Goal: Task Accomplishment & Management: Manage account settings

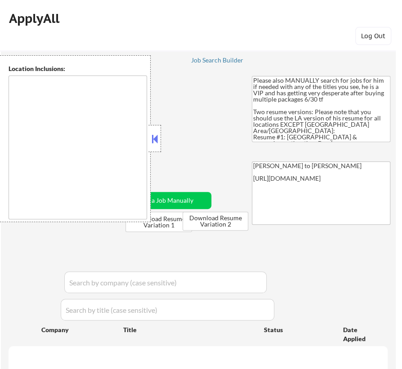
type textarea "Los Angeles, CA Glendale, CA Burbank, CA Pasadena, CA Santa Monica, CA Beverly …"
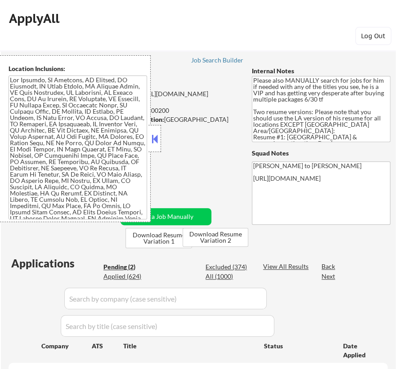
select select ""pending""
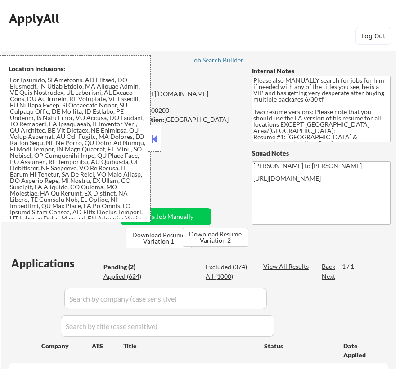
click at [152, 137] on button at bounding box center [155, 138] width 10 height 13
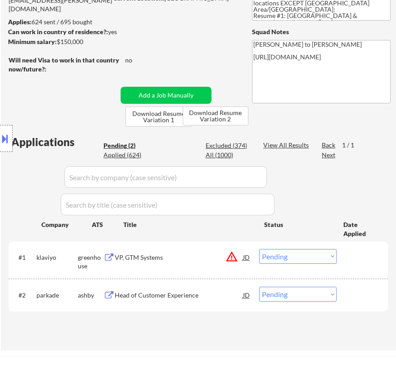
scroll to position [122, 0]
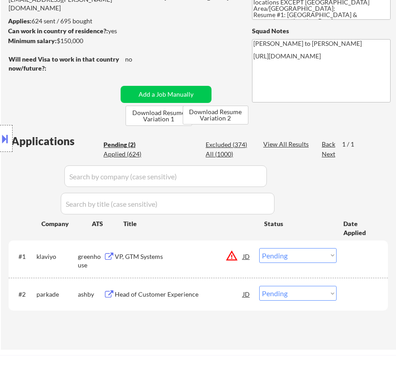
click at [194, 265] on div "#1 klaviyo greenhouse VP, GTM Systems JD warning_amber Choose an option... Pend…" at bounding box center [196, 259] width 371 height 30
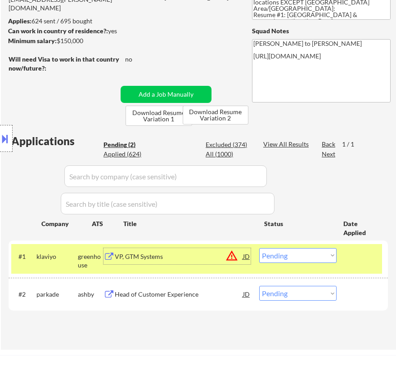
click at [194, 252] on div "VP, GTM Systems" at bounding box center [179, 256] width 128 height 9
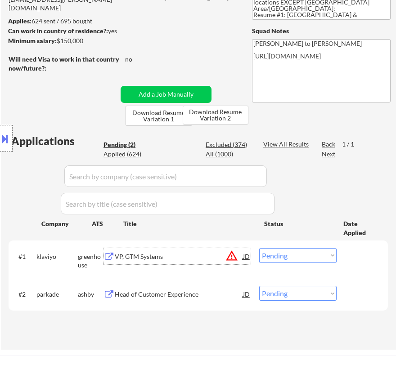
click at [301, 259] on select "Choose an option... Pending Applied Excluded (Questions) Excluded (Expired) Exc…" at bounding box center [297, 255] width 77 height 15
click at [259, 248] on select "Choose an option... Pending Applied Excluded (Questions) Excluded (Expired) Exc…" at bounding box center [297, 255] width 77 height 15
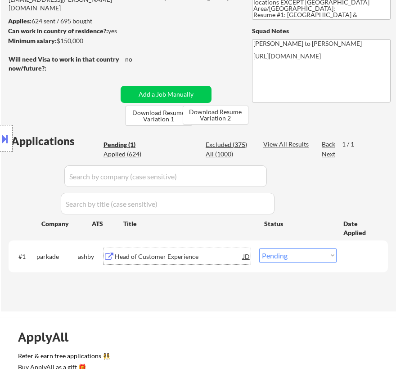
click at [194, 254] on div "Head of Customer Experience" at bounding box center [179, 256] width 128 height 9
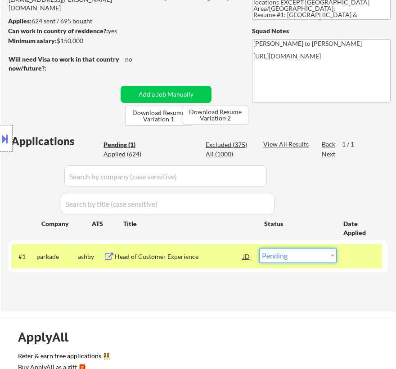
click at [313, 257] on select "Choose an option... Pending Applied Excluded (Questions) Excluded (Expired) Exc…" at bounding box center [297, 255] width 77 height 15
select select ""applied""
click at [259, 248] on select "Choose an option... Pending Applied Excluded (Questions) Excluded (Expired) Exc…" at bounding box center [297, 255] width 77 height 15
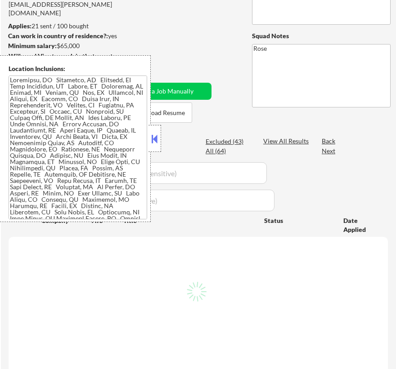
scroll to position [81, 0]
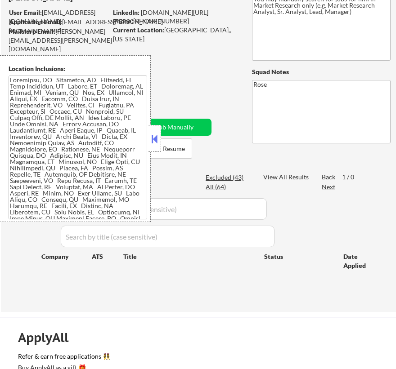
click at [155, 135] on button at bounding box center [155, 138] width 10 height 13
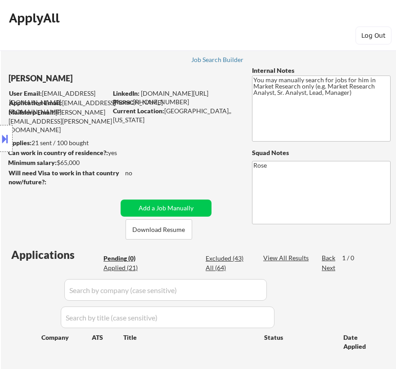
scroll to position [0, 0]
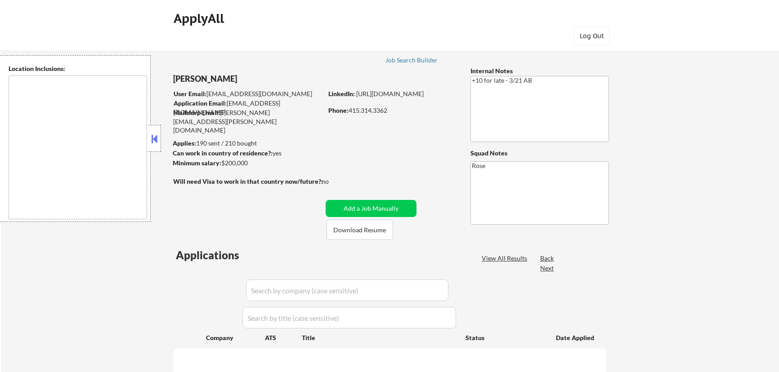
type textarea "[GEOGRAPHIC_DATA], [GEOGRAPHIC_DATA] [GEOGRAPHIC_DATA], [GEOGRAPHIC_DATA] [GEOG…"
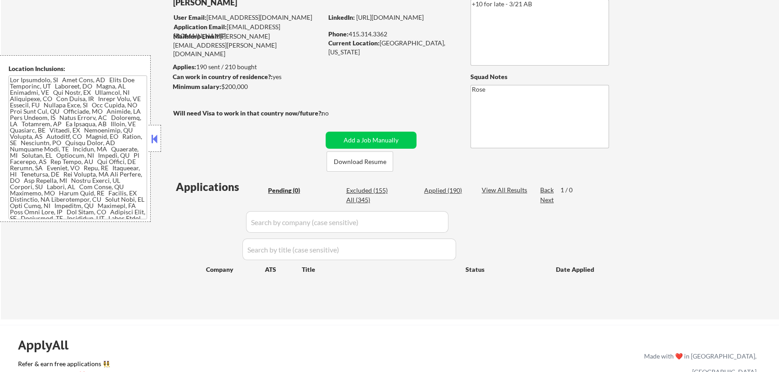
scroll to position [40, 0]
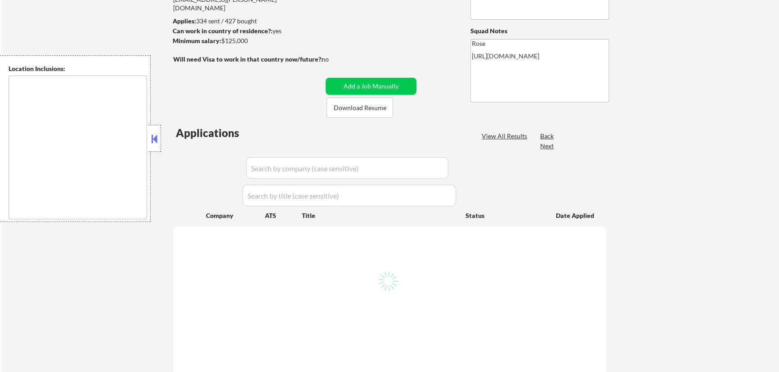
scroll to position [60, 0]
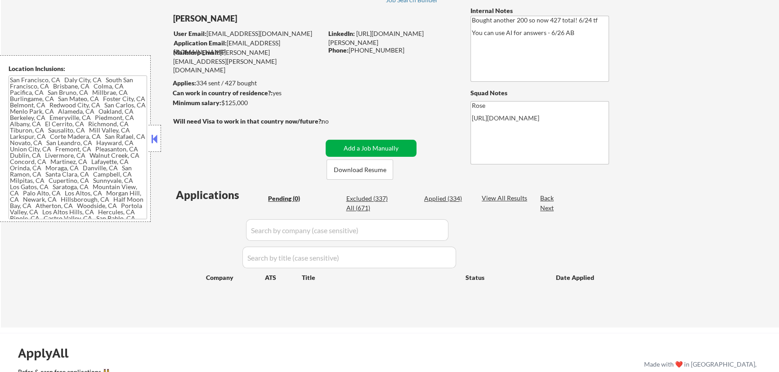
type textarea "[GEOGRAPHIC_DATA], [GEOGRAPHIC_DATA] [GEOGRAPHIC_DATA], [GEOGRAPHIC_DATA] [GEOG…"
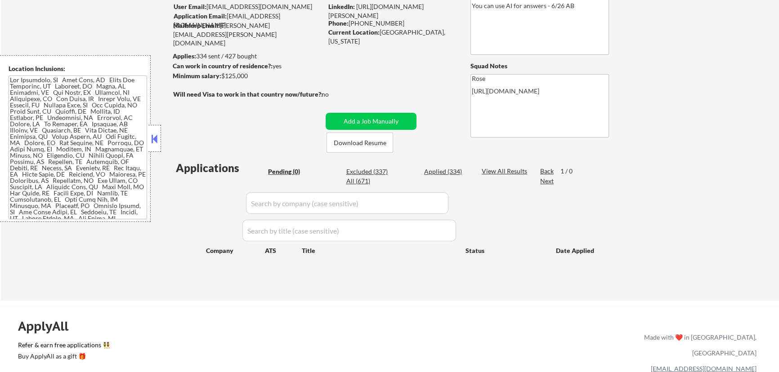
scroll to position [0, 0]
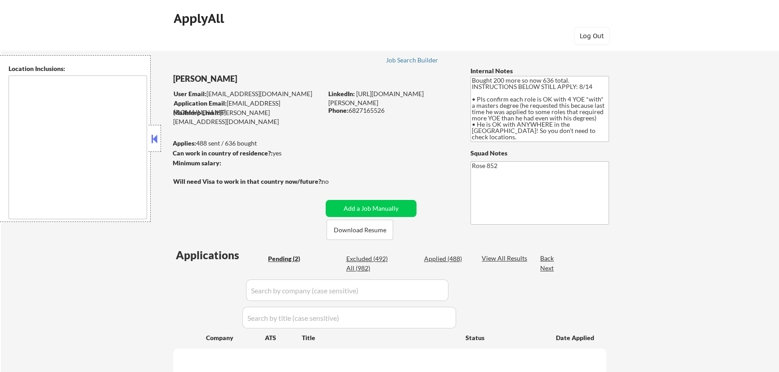
type textarea "Daly City, CA South San Francisco, CA Brisbane, CA Colma, CA Pacifica, CA San B…"
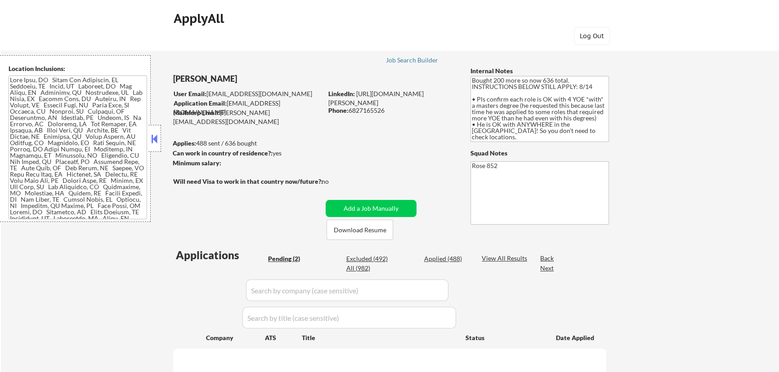
select select ""pending""
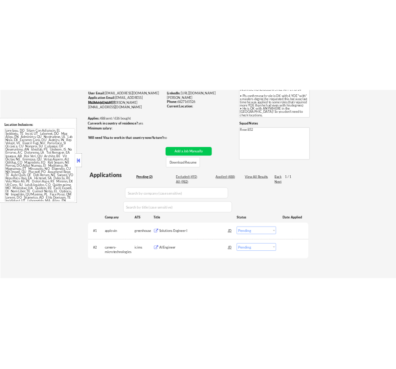
scroll to position [163, 0]
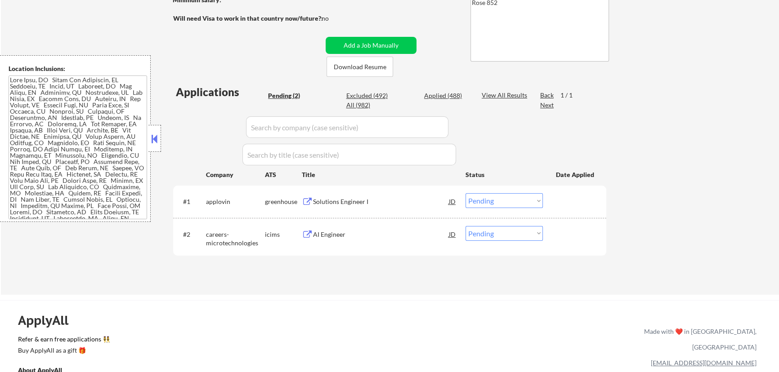
click at [385, 202] on div "Solutions Engineer I" at bounding box center [381, 201] width 136 height 9
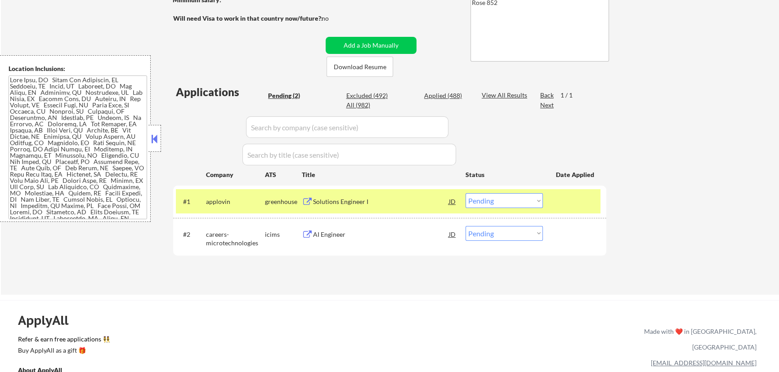
select select ""pending""
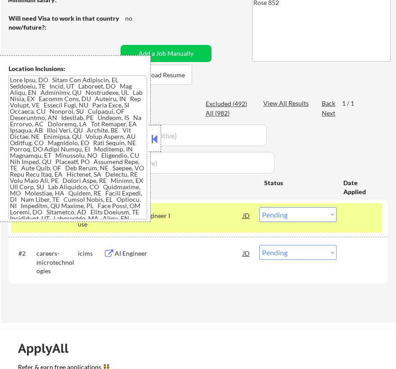
click at [154, 141] on button at bounding box center [155, 138] width 10 height 13
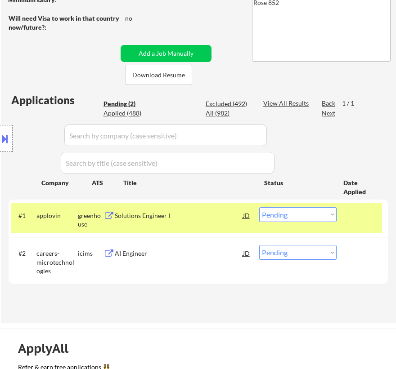
click at [279, 215] on select "Choose an option... Pending Applied Excluded (Questions) Excluded (Expired) Exc…" at bounding box center [297, 214] width 77 height 15
click at [259, 207] on select "Choose an option... Pending Applied Excluded (Questions) Excluded (Expired) Exc…" at bounding box center [297, 214] width 77 height 15
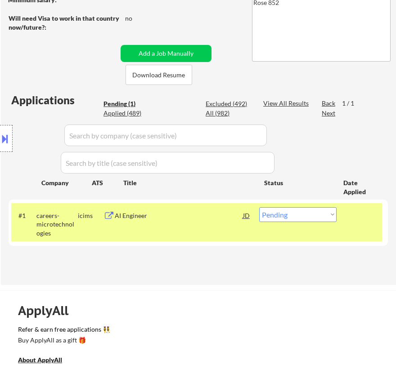
click at [188, 223] on div "#1 careers-microtechnologies icims AI Engineer JD Choose an option... Pending A…" at bounding box center [196, 222] width 371 height 39
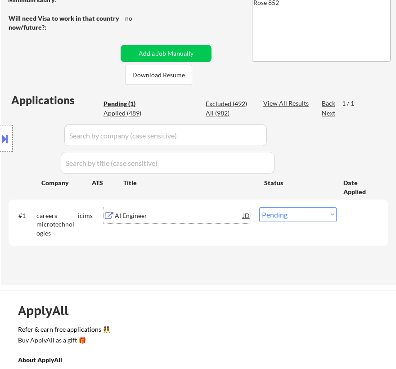
click at [200, 217] on div "AI Engineer" at bounding box center [179, 215] width 128 height 9
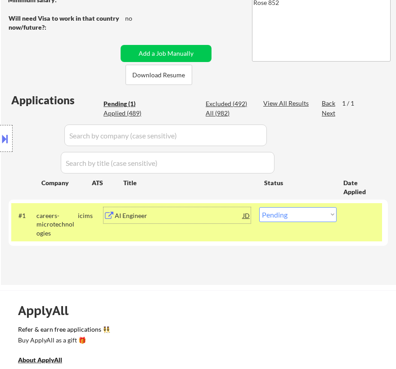
click at [281, 211] on select "Choose an option... Pending Applied Excluded (Questions) Excluded (Expired) Exc…" at bounding box center [297, 214] width 77 height 15
select select ""applied""
click at [259, 207] on select "Choose an option... Pending Applied Excluded (Questions) Excluded (Expired) Exc…" at bounding box center [297, 214] width 77 height 15
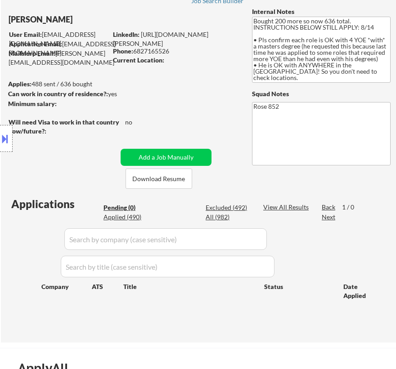
scroll to position [40, 0]
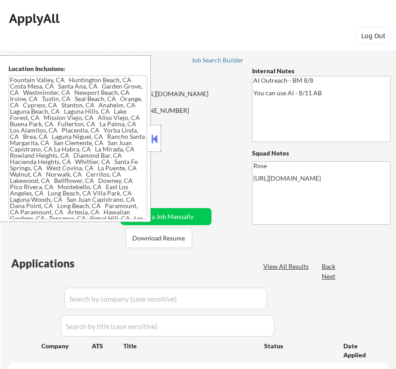
type textarea "[GEOGRAPHIC_DATA], [GEOGRAPHIC_DATA] [GEOGRAPHIC_DATA], [GEOGRAPHIC_DATA] [GEOG…"
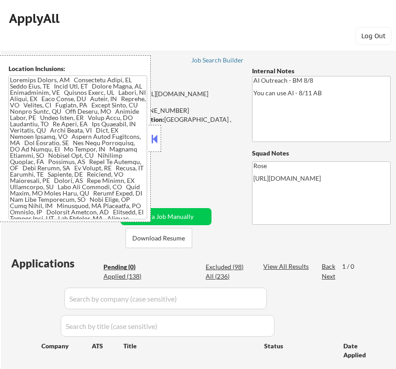
click at [156, 140] on button at bounding box center [155, 138] width 10 height 13
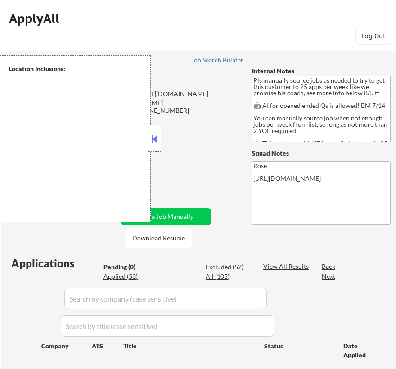
type textarea "Here is a list of metro areas, cities, and towns within approximately a 30-minu…"
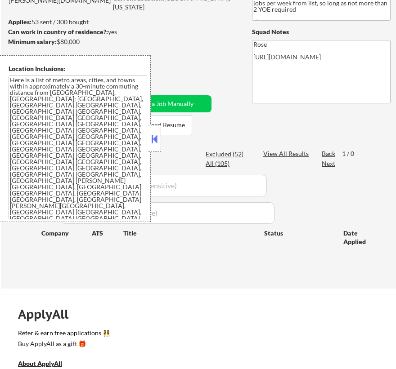
scroll to position [122, 0]
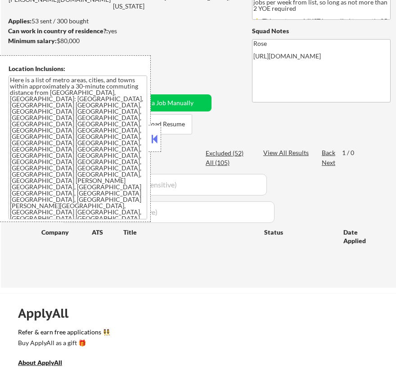
click at [152, 133] on button at bounding box center [155, 138] width 10 height 13
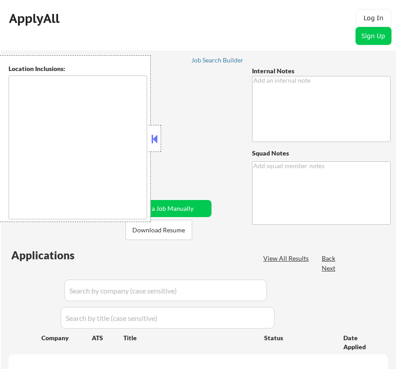
type textarea "👉 Apply this VIP to 30-40+ jobs/day if possible! // 🤖 You can use our approved …"
type textarea "Rose [URL][DOMAIN_NAME]"
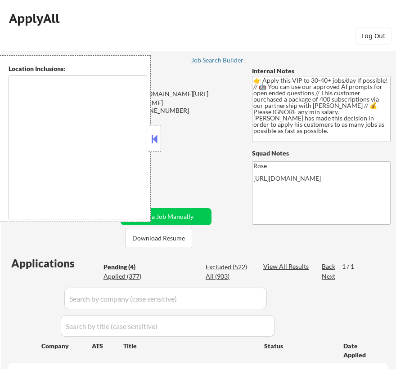
type textarea "remote"
select select ""pending""
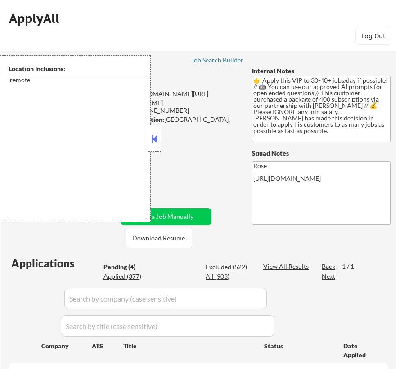
click at [152, 138] on button at bounding box center [155, 138] width 10 height 13
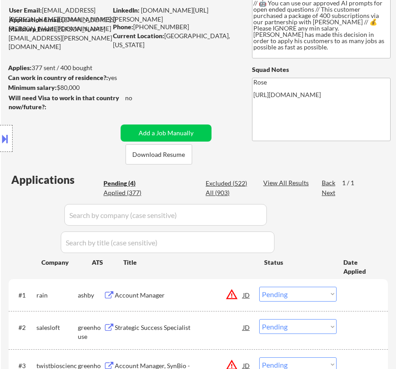
scroll to position [81, 0]
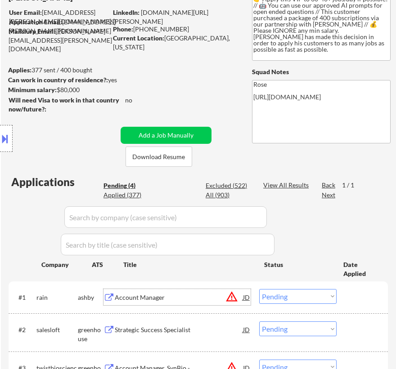
click at [190, 300] on div "Account Manager" at bounding box center [179, 297] width 128 height 9
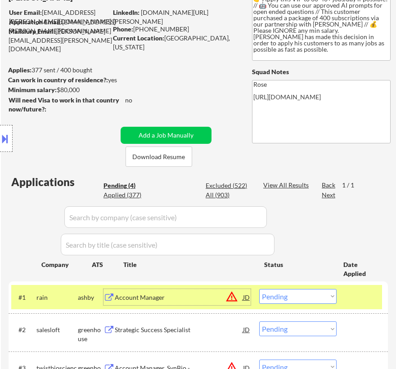
click at [303, 292] on select "Choose an option... Pending Applied Excluded (Questions) Excluded (Expired) Exc…" at bounding box center [297, 296] width 77 height 15
click at [259, 289] on select "Choose an option... Pending Applied Excluded (Questions) Excluded (Expired) Exc…" at bounding box center [297, 296] width 77 height 15
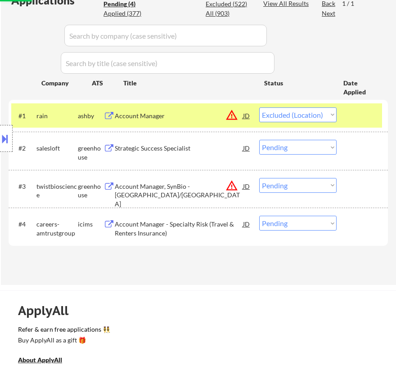
scroll to position [286, 0]
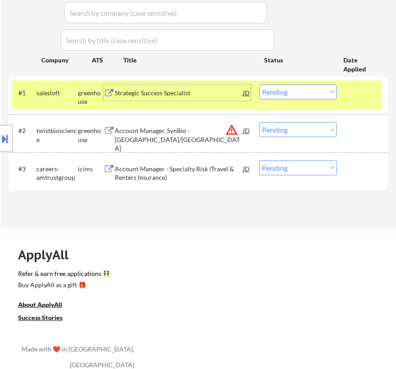
click at [212, 100] on div "Strategic Success Specialist" at bounding box center [179, 93] width 128 height 16
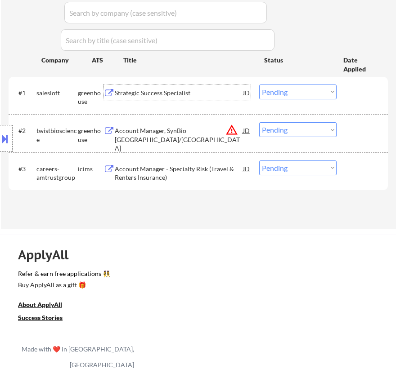
click at [12, 132] on div "Location Inclusions: remote" at bounding box center [80, 138] width 161 height 167
click at [7, 134] on button at bounding box center [5, 138] width 10 height 15
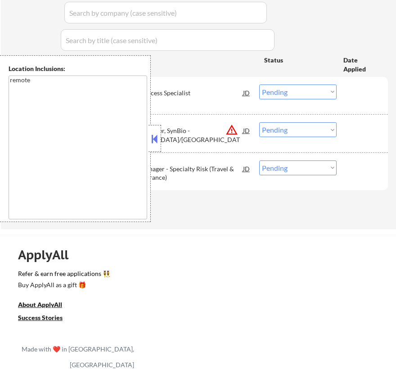
drag, startPoint x: 304, startPoint y: 19, endPoint x: 273, endPoint y: 6, distance: 34.1
click at [305, 19] on div "Applications Pending (3) Excluded (523) Applied (377) All (903) View All Result…" at bounding box center [198, 91] width 379 height 242
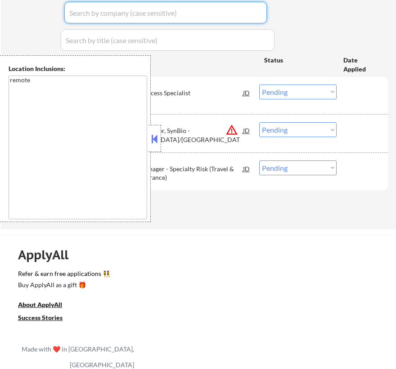
click at [156, 139] on button at bounding box center [155, 138] width 10 height 13
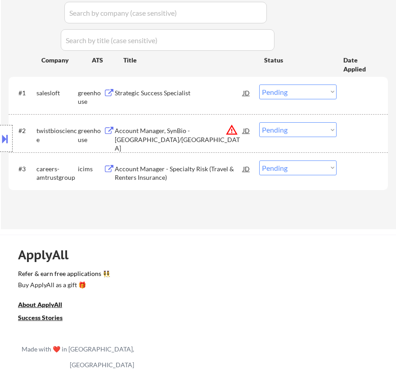
click at [325, 91] on select "Choose an option... Pending Applied Excluded (Questions) Excluded (Expired) Exc…" at bounding box center [297, 92] width 77 height 15
click at [259, 85] on select "Choose an option... Pending Applied Excluded (Questions) Excluded (Expired) Exc…" at bounding box center [297, 92] width 77 height 15
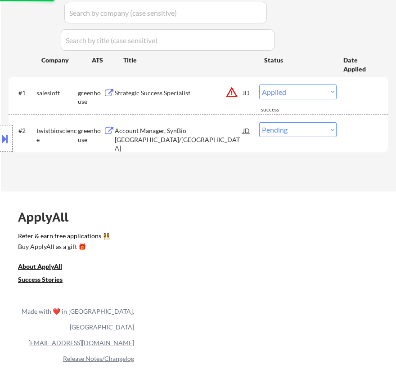
select select ""pending""
